Goal: Find specific page/section: Find specific page/section

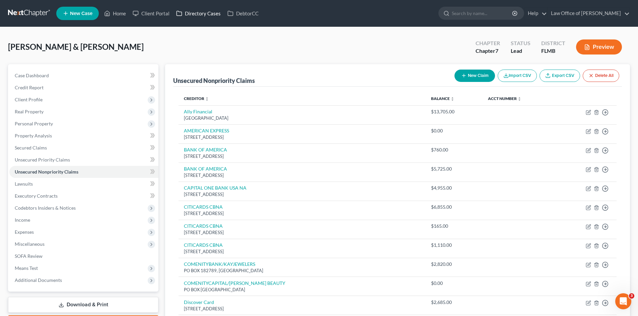
drag, startPoint x: 145, startPoint y: 46, endPoint x: 184, endPoint y: 11, distance: 52.2
click at [145, 46] on div "[PERSON_NAME] & [PERSON_NAME] Upgraded Chapter Chapter 7 Status Lead District […" at bounding box center [319, 49] width 622 height 29
click at [493, 10] on input "search" at bounding box center [482, 13] width 61 height 12
type input "[PERSON_NAME]"
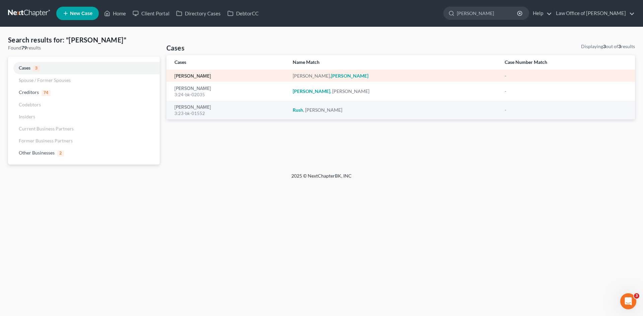
click at [188, 76] on link "[PERSON_NAME]" at bounding box center [192, 76] width 37 height 5
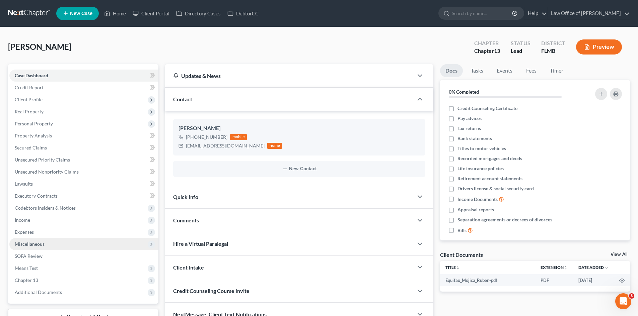
scroll to position [52, 0]
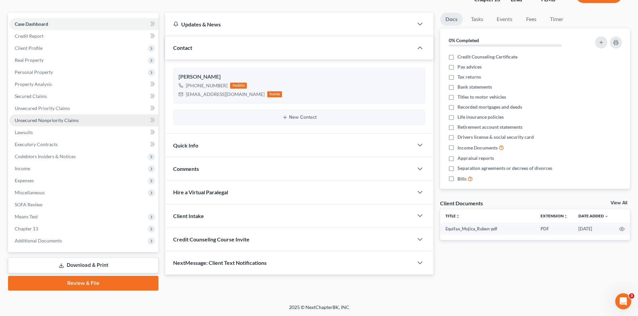
click at [67, 123] on link "Unsecured Nonpriority Claims" at bounding box center [83, 121] width 149 height 12
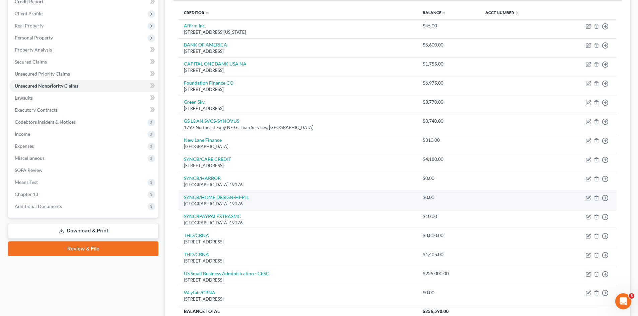
scroll to position [81, 0]
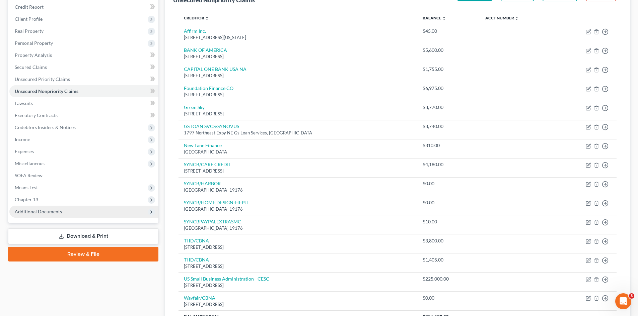
click at [118, 210] on span "Additional Documents" at bounding box center [83, 212] width 149 height 12
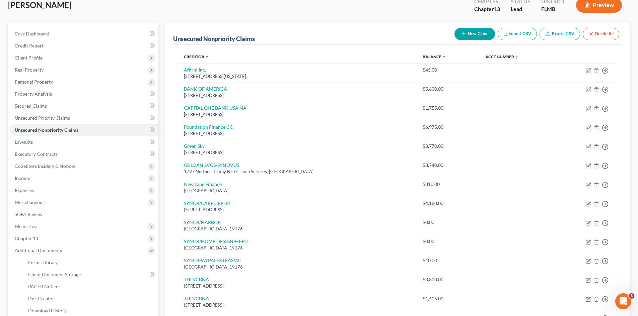
scroll to position [148, 0]
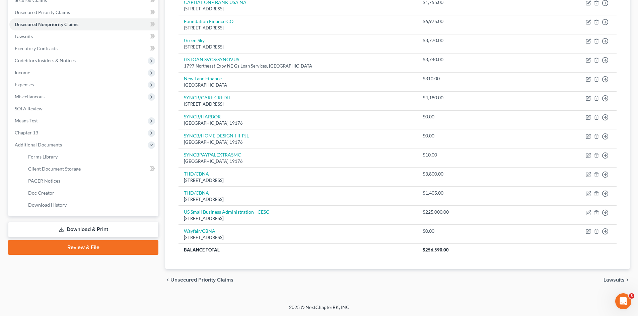
click at [141, 286] on div "Case Dashboard Payments Invoices Payments Payments Credit Report Client Profile" at bounding box center [83, 104] width 157 height 374
click at [74, 178] on link "PACER Notices" at bounding box center [91, 181] width 136 height 12
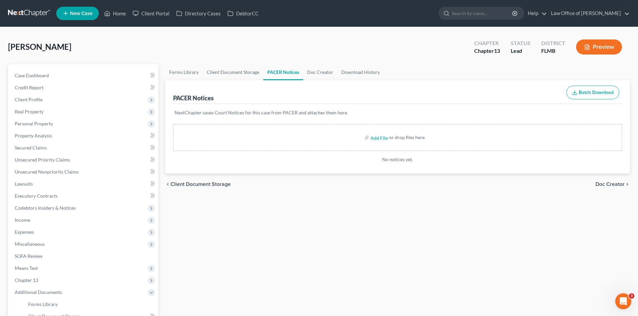
drag, startPoint x: 418, startPoint y: 288, endPoint x: 411, endPoint y: 278, distance: 12.3
click at [418, 289] on div "Forms Library Client Document Storage PACER Notices Doc Creator Download Histor…" at bounding box center [398, 233] width 472 height 339
